Goal: Information Seeking & Learning: Learn about a topic

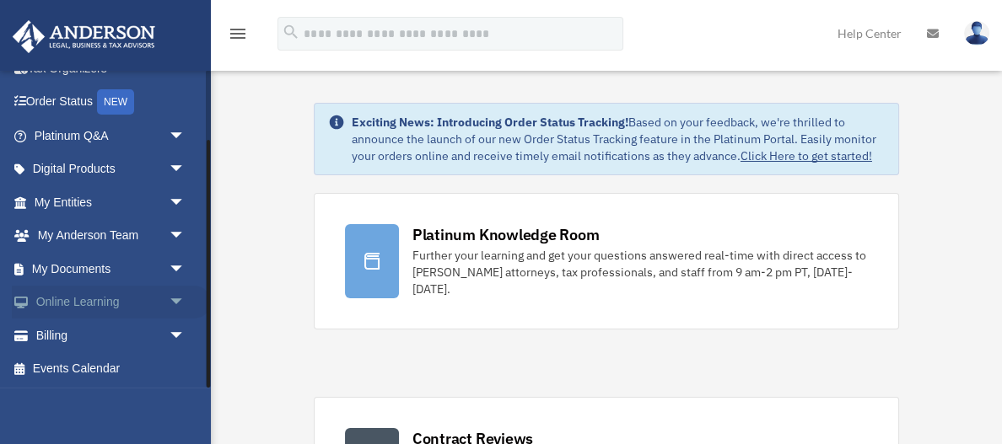
click at [180, 297] on span "arrow_drop_down" at bounding box center [186, 303] width 34 height 35
click at [105, 336] on link "Courses" at bounding box center [117, 336] width 187 height 34
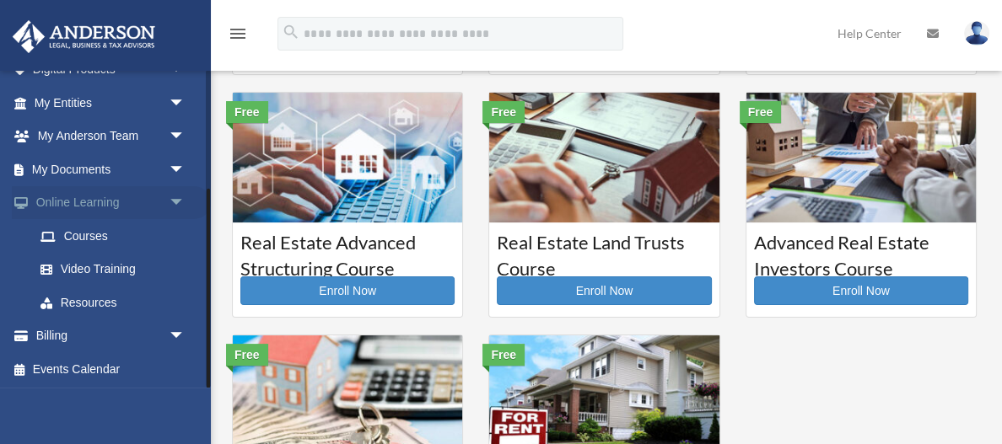
scroll to position [188, 0]
click at [93, 301] on link "Resources" at bounding box center [117, 304] width 187 height 34
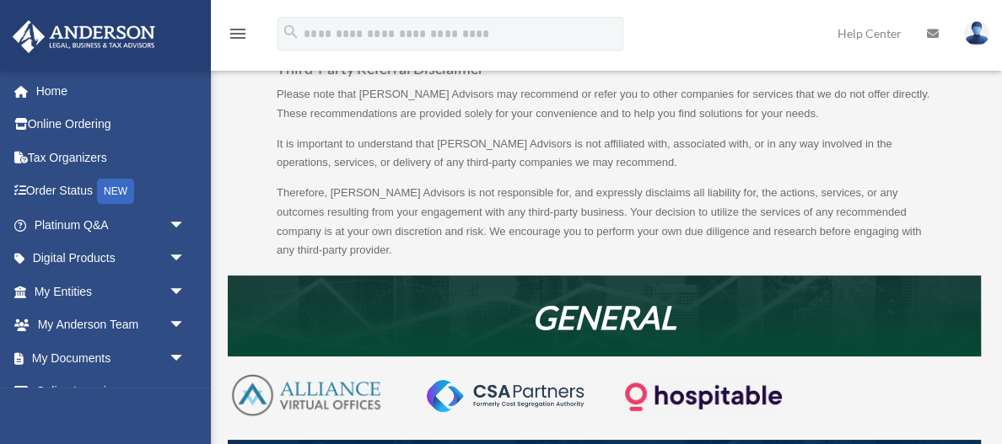
scroll to position [110, 0]
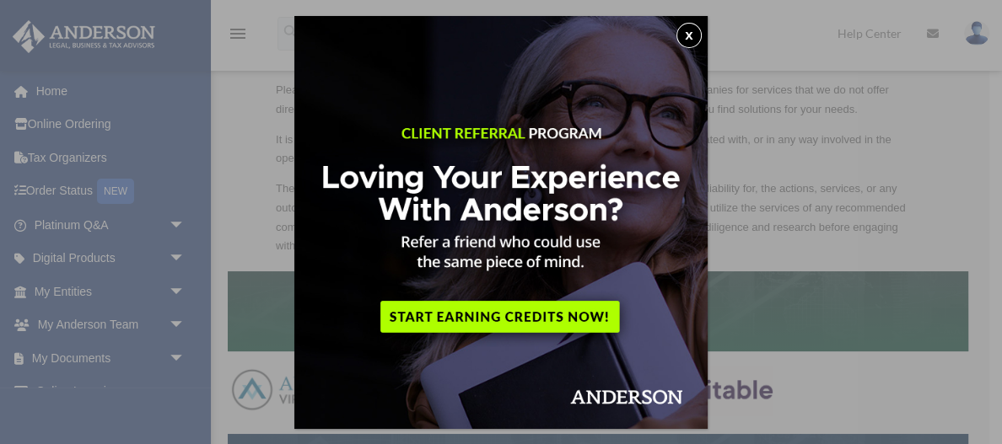
click at [684, 38] on button "x" at bounding box center [688, 35] width 25 height 25
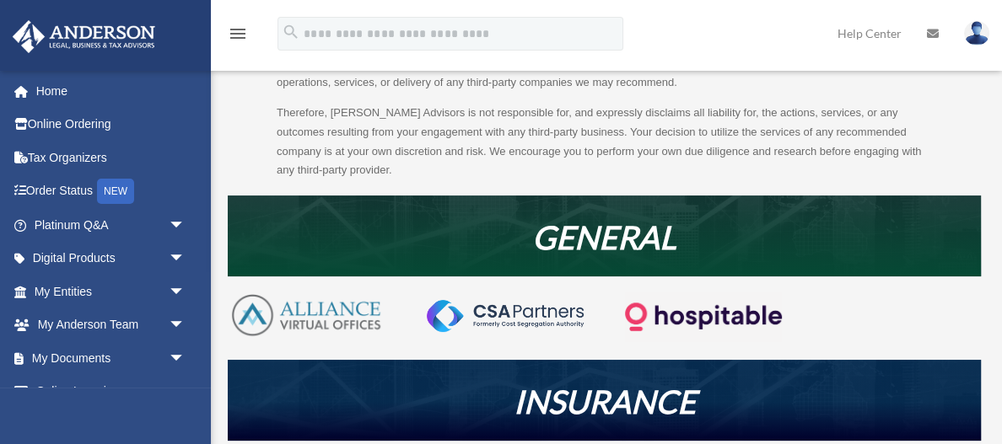
scroll to position [186, 0]
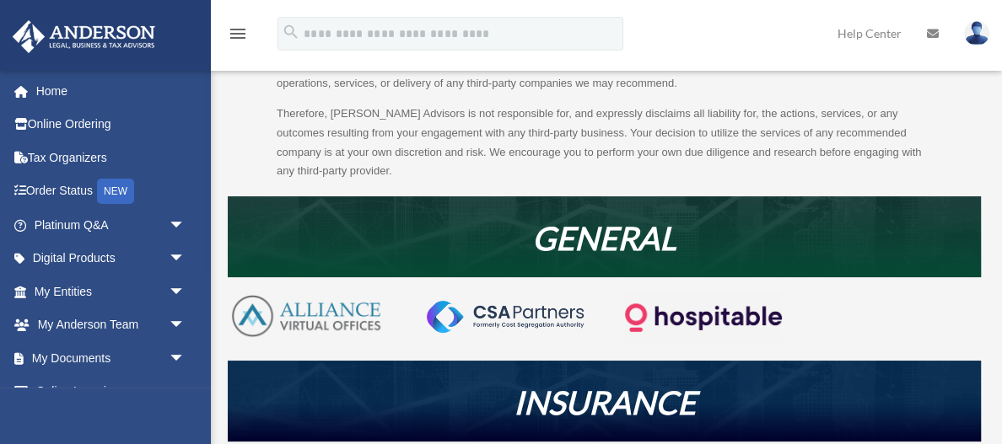
click at [346, 306] on img at bounding box center [306, 316] width 157 height 47
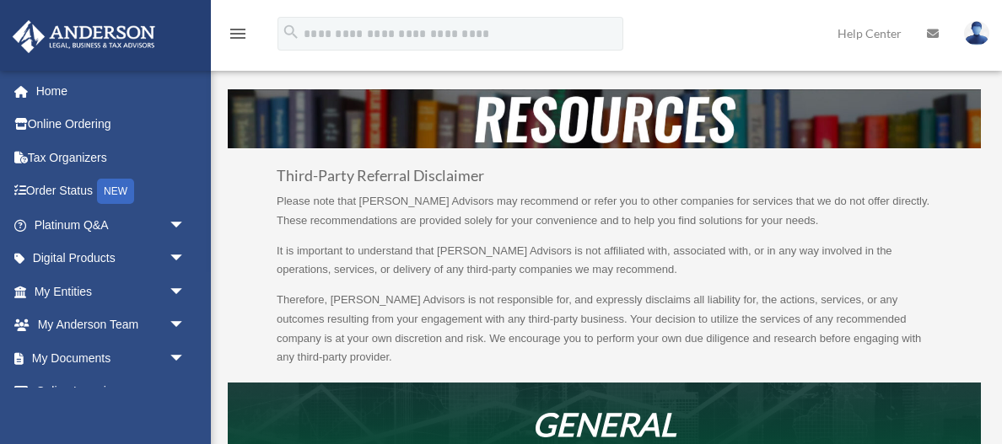
scroll to position [187, 0]
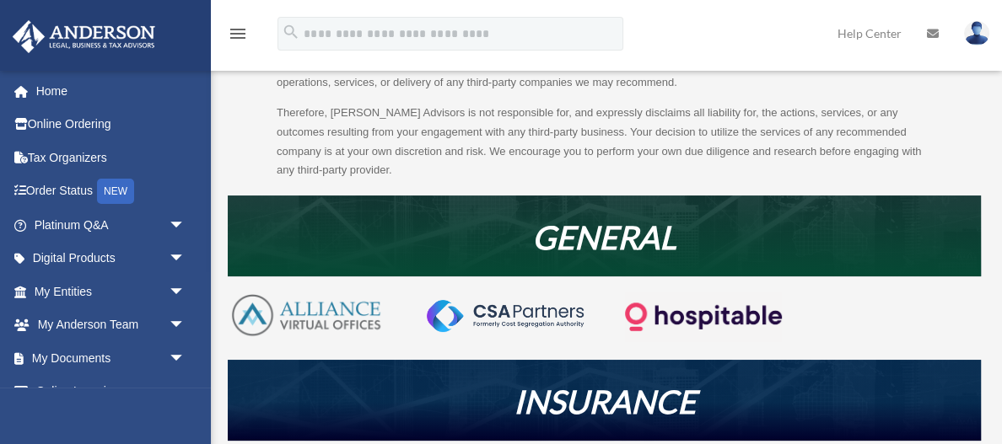
click at [527, 312] on img at bounding box center [505, 316] width 157 height 32
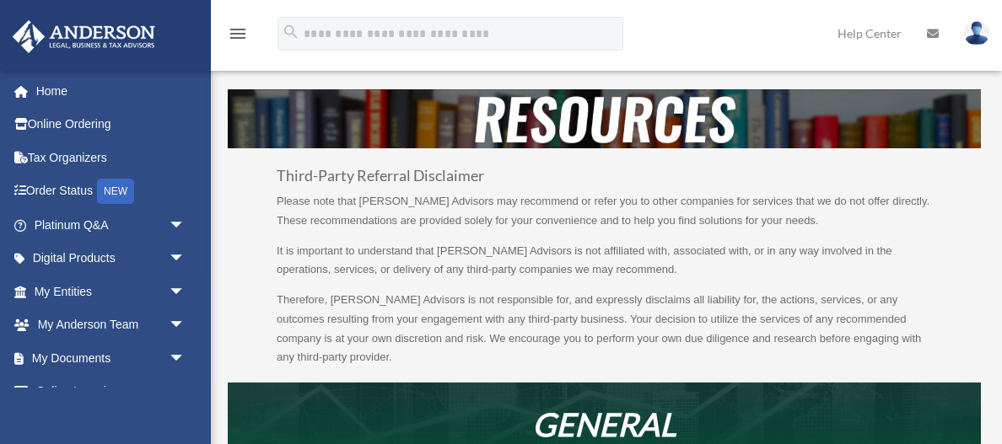
scroll to position [187, 0]
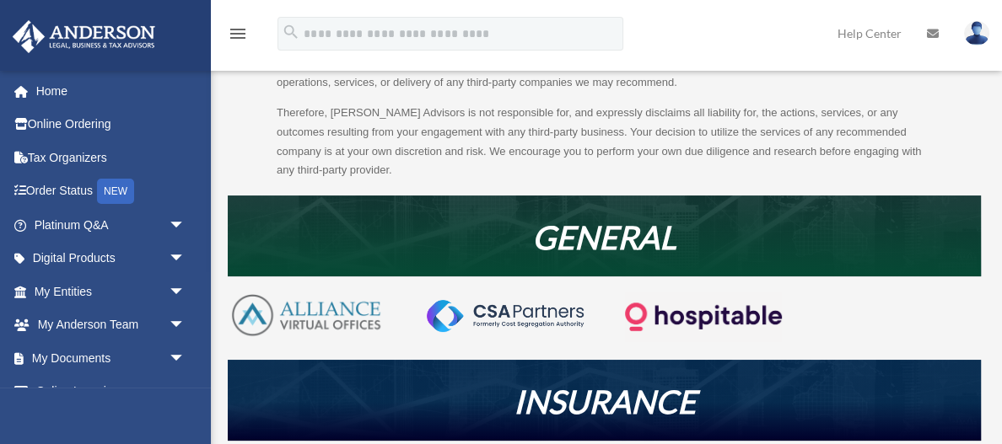
click at [709, 311] on img at bounding box center [703, 317] width 157 height 51
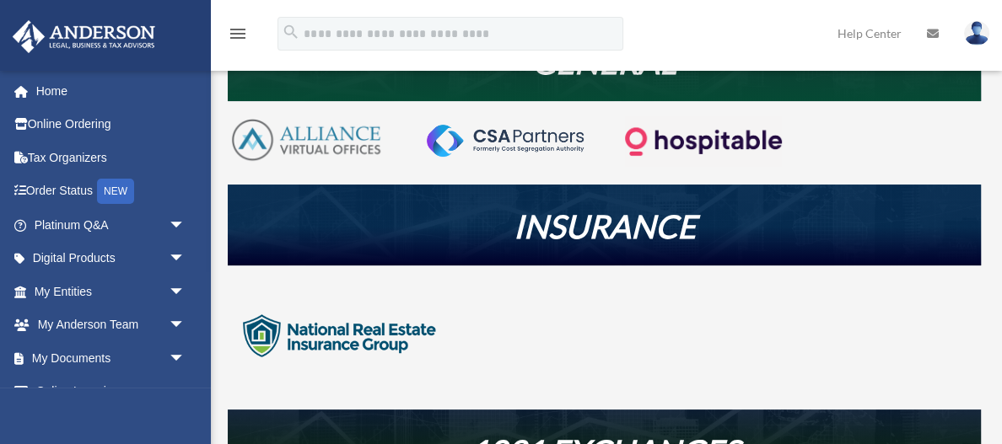
scroll to position [385, 0]
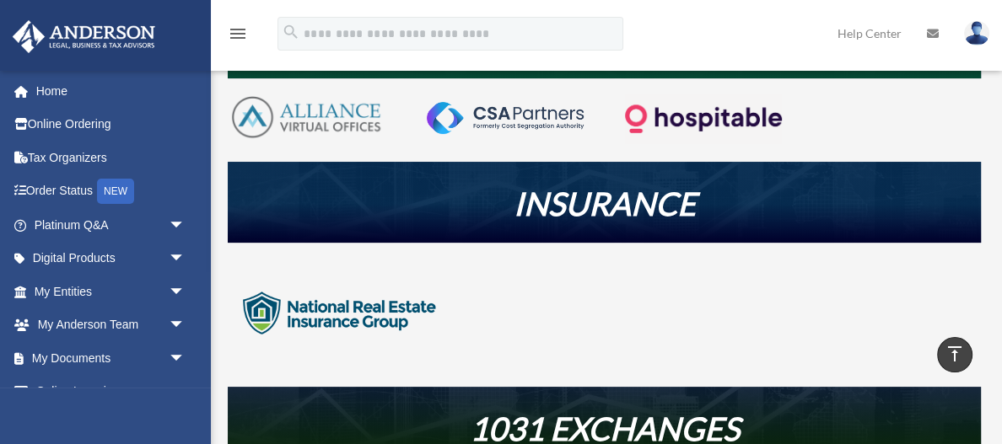
click at [345, 327] on img at bounding box center [339, 313] width 223 height 111
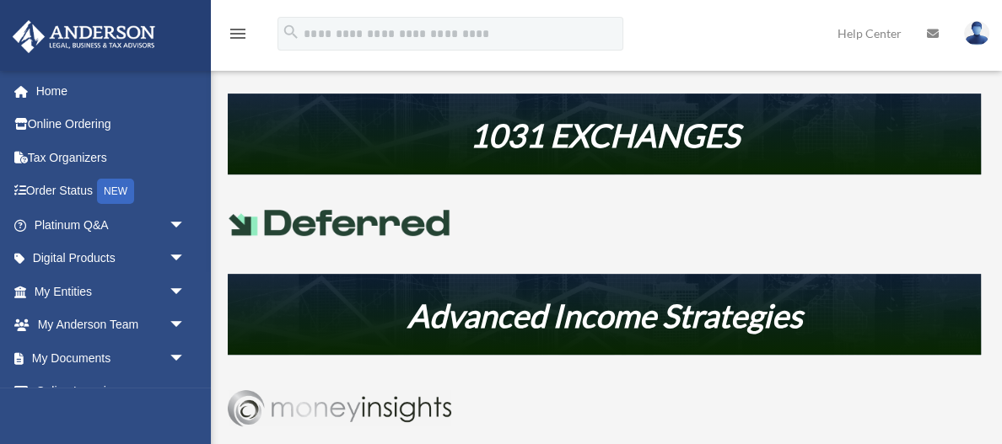
scroll to position [685, 0]
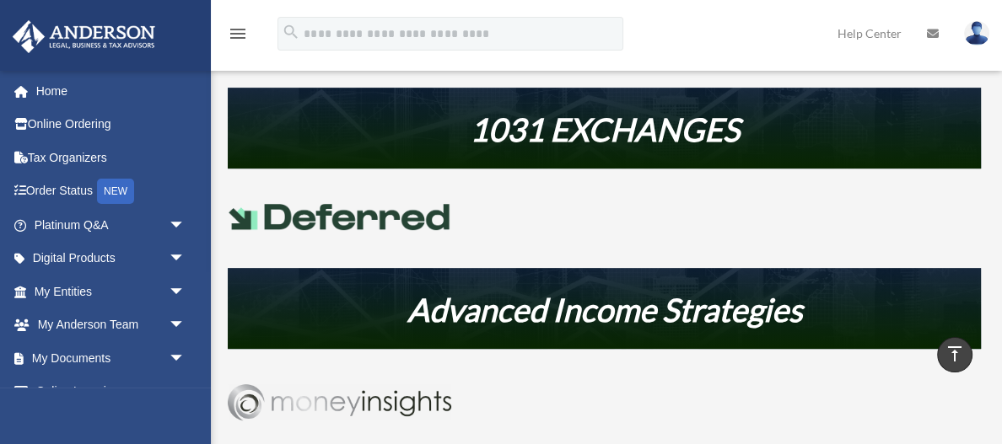
click at [408, 387] on img at bounding box center [339, 403] width 223 height 36
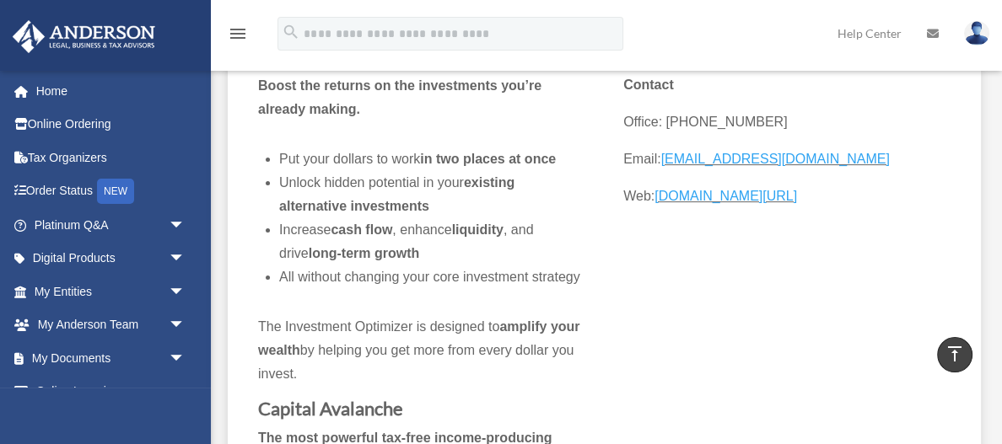
scroll to position [432, 1]
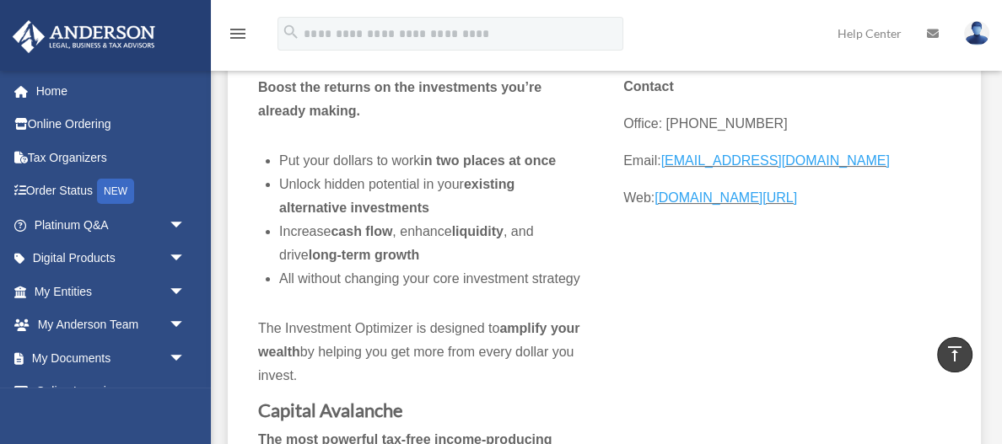
click at [681, 195] on link "[DOMAIN_NAME][URL]" at bounding box center [725, 202] width 143 height 23
